Goal: Task Accomplishment & Management: Use online tool/utility

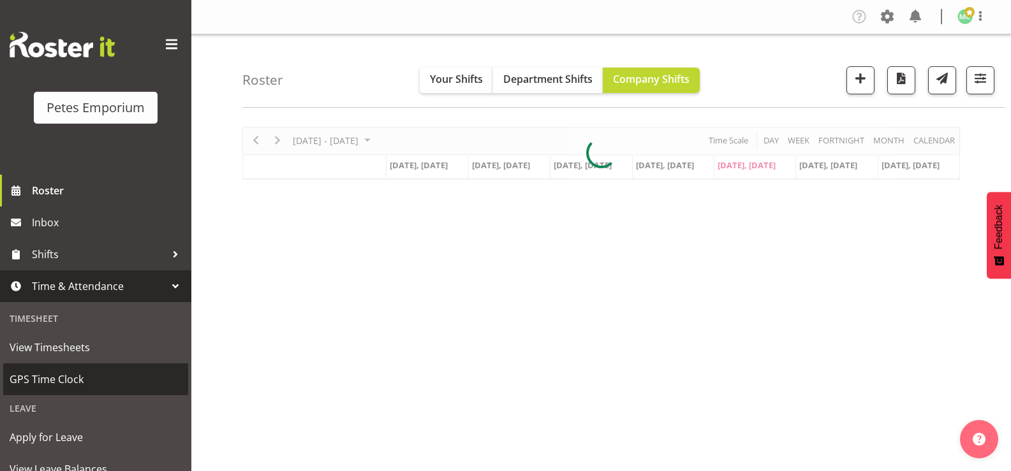
click at [96, 374] on span "GPS Time Clock" at bounding box center [96, 379] width 172 height 19
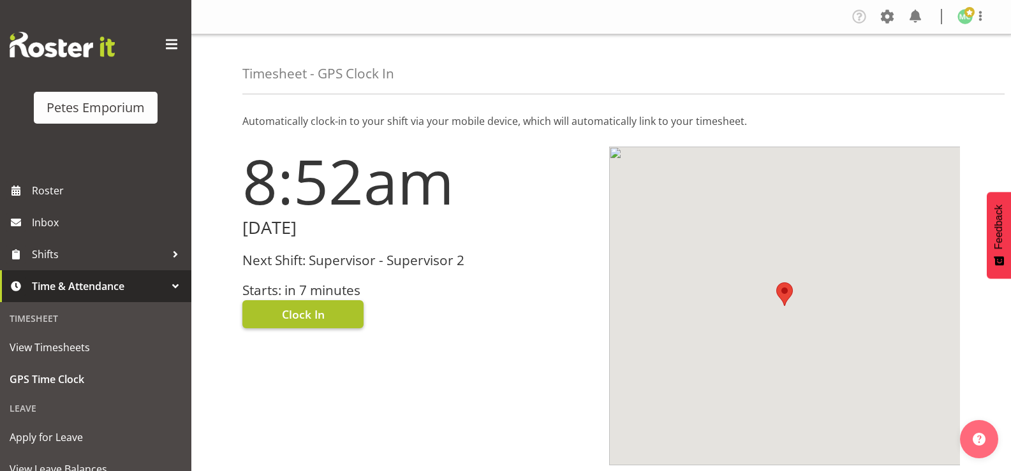
click at [329, 313] on button "Clock In" at bounding box center [302, 314] width 121 height 28
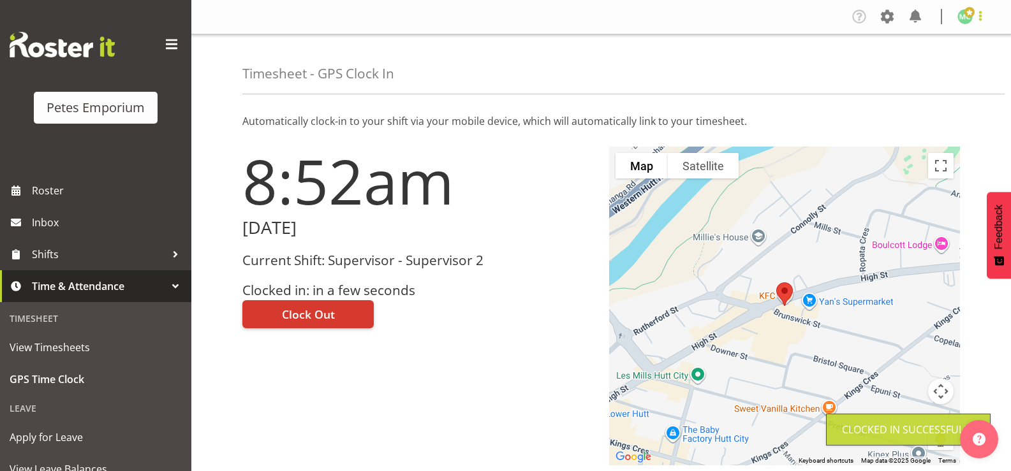
click at [975, 24] on span at bounding box center [980, 15] width 15 height 15
click at [953, 71] on link "Log Out" at bounding box center [927, 66] width 122 height 23
